Goal: Task Accomplishment & Management: Complete application form

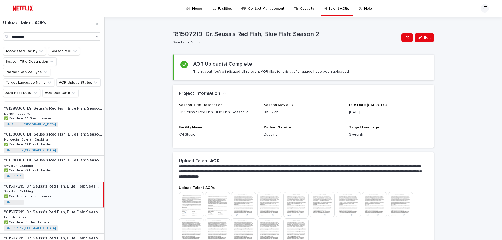
scroll to position [49, 0]
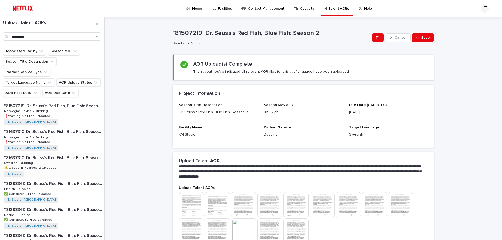
click at [32, 155] on p ""81637310: Dr. Seuss’s Red Fish, Blue Fish: Season 3"" at bounding box center [53, 158] width 99 height 6
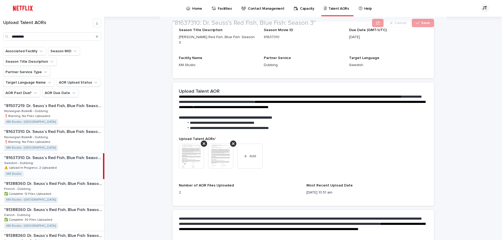
scroll to position [78, 0]
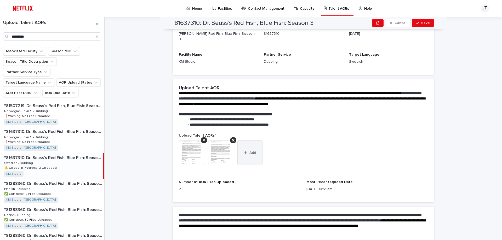
click at [249, 151] on span "Add" at bounding box center [252, 153] width 7 height 4
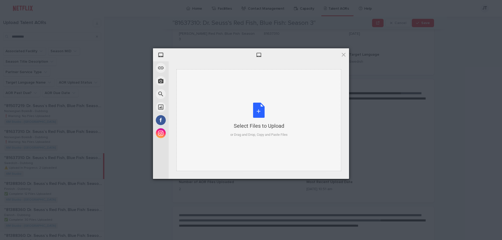
click at [259, 112] on div "Select Files to Upload or Drag and Drop, Copy and Paste Files" at bounding box center [258, 120] width 57 height 35
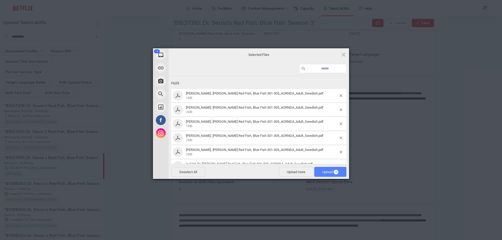
click at [328, 173] on span "Upload 13" at bounding box center [330, 172] width 16 height 4
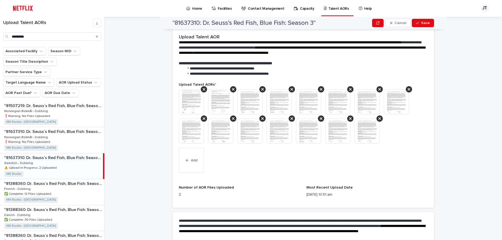
scroll to position [176, 0]
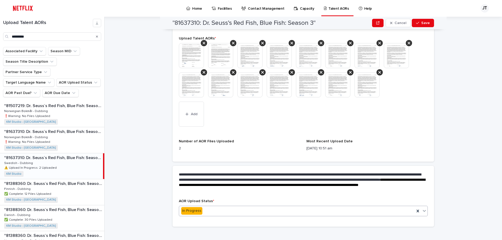
click at [423, 208] on icon at bounding box center [424, 210] width 5 height 5
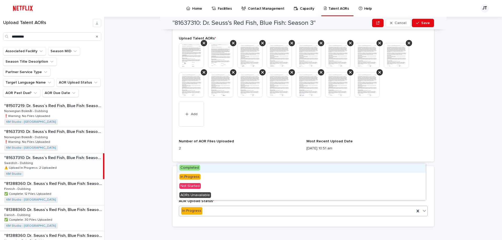
click at [198, 169] on span "Completed" at bounding box center [189, 168] width 21 height 6
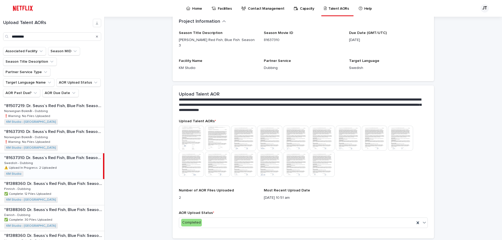
scroll to position [78, 0]
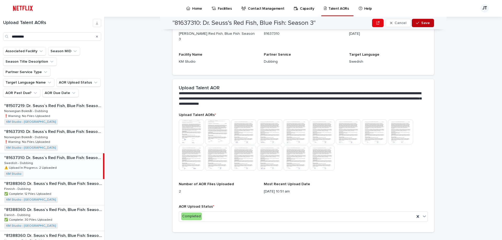
click at [421, 22] on span "Save" at bounding box center [425, 23] width 9 height 4
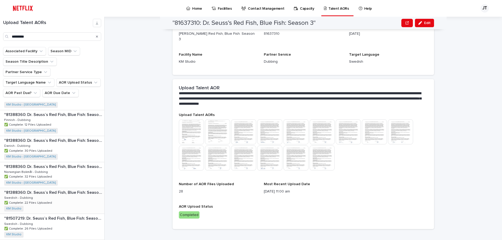
scroll to position [52, 0]
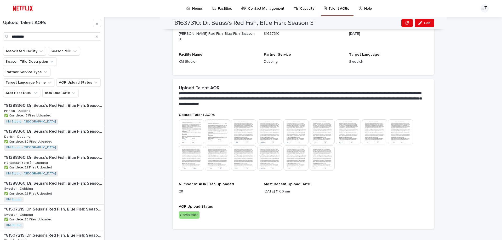
click at [79, 179] on div ""81388360: [PERSON_NAME] Red Fish, Blue Fish: Season 1" "81388360: [PERSON_NAME…" at bounding box center [52, 192] width 104 height 26
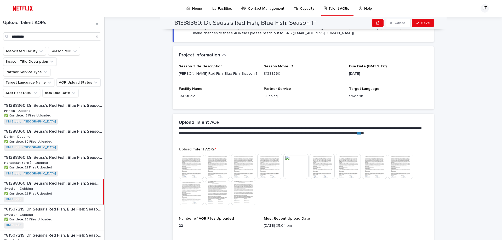
click at [69, 179] on div ""81388360: [PERSON_NAME] Red Fish, Blue Fish: Season 1" "81388360: [PERSON_NAME…" at bounding box center [51, 192] width 103 height 26
click at [63, 206] on div ""81507219: [PERSON_NAME] Red Fish, Blue Fish: Season 2" "81507219: [PERSON_NAME…" at bounding box center [52, 218] width 104 height 26
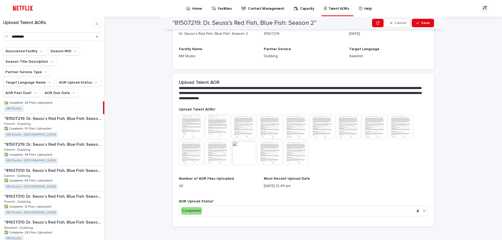
scroll to position [180, 0]
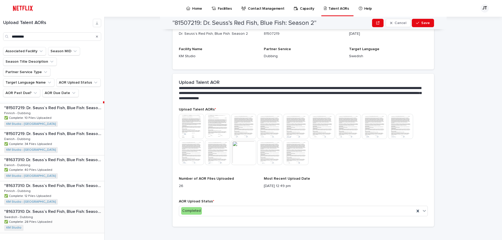
click at [61, 209] on div ""81637310: [PERSON_NAME] Red Fish, Blue Fish: Season 3" "81637310: [PERSON_NAME…" at bounding box center [52, 220] width 104 height 26
